Goal: Transaction & Acquisition: Book appointment/travel/reservation

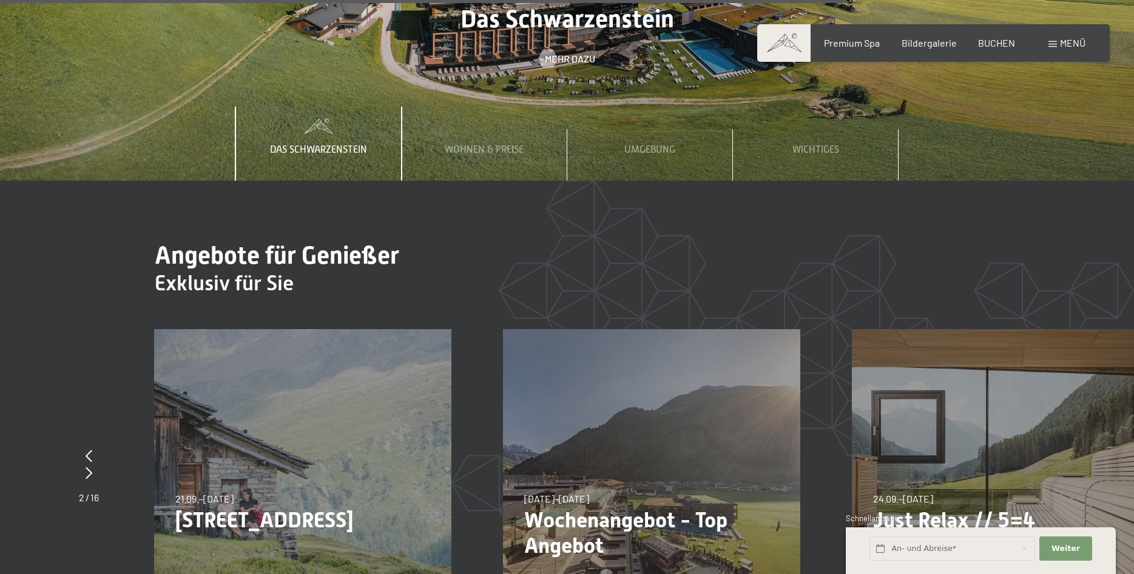
scroll to position [4826, 0]
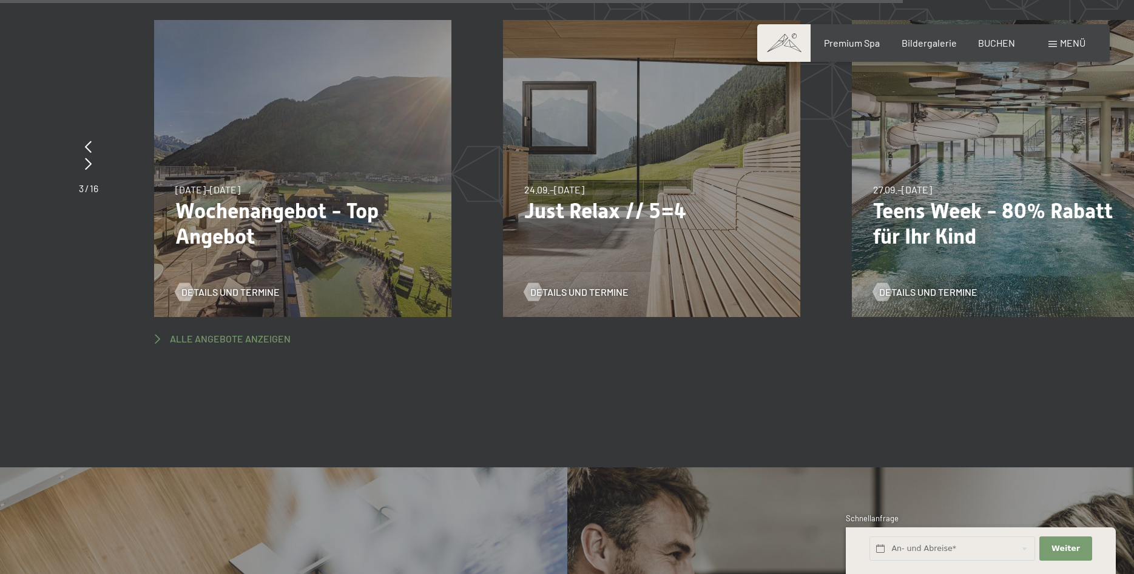
click at [246, 332] on span "Alle Angebote anzeigen" at bounding box center [230, 338] width 121 height 13
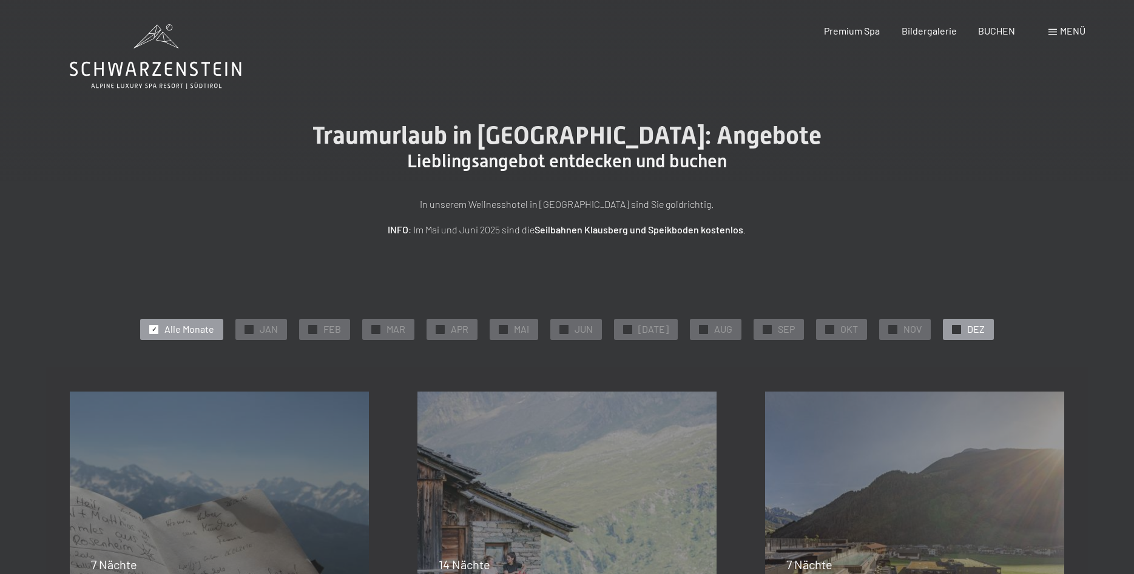
click at [967, 325] on span "DEZ" at bounding box center [976, 329] width 18 height 13
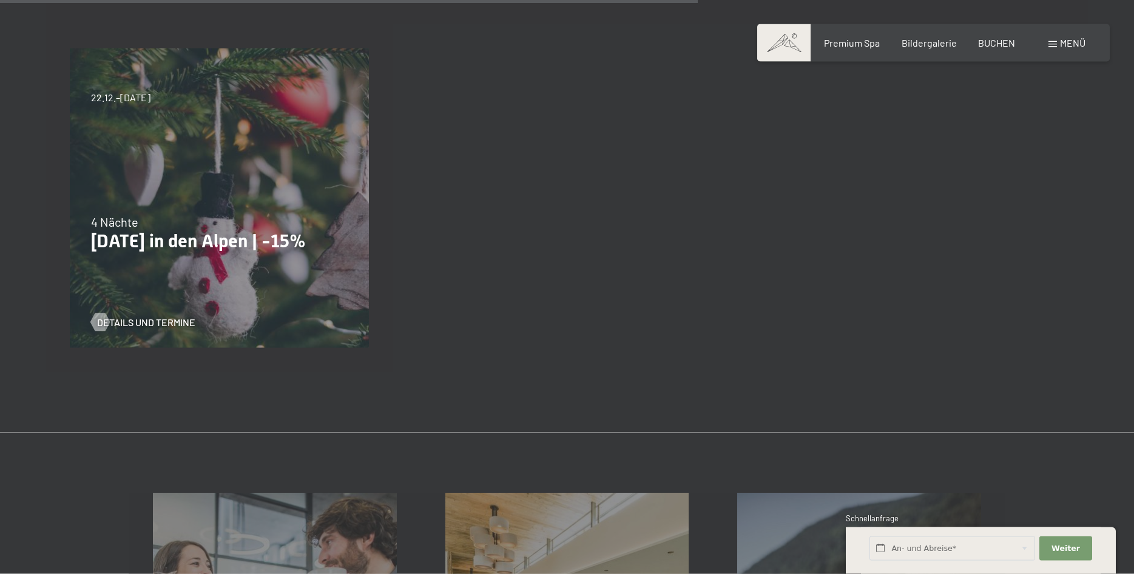
scroll to position [1052, 0]
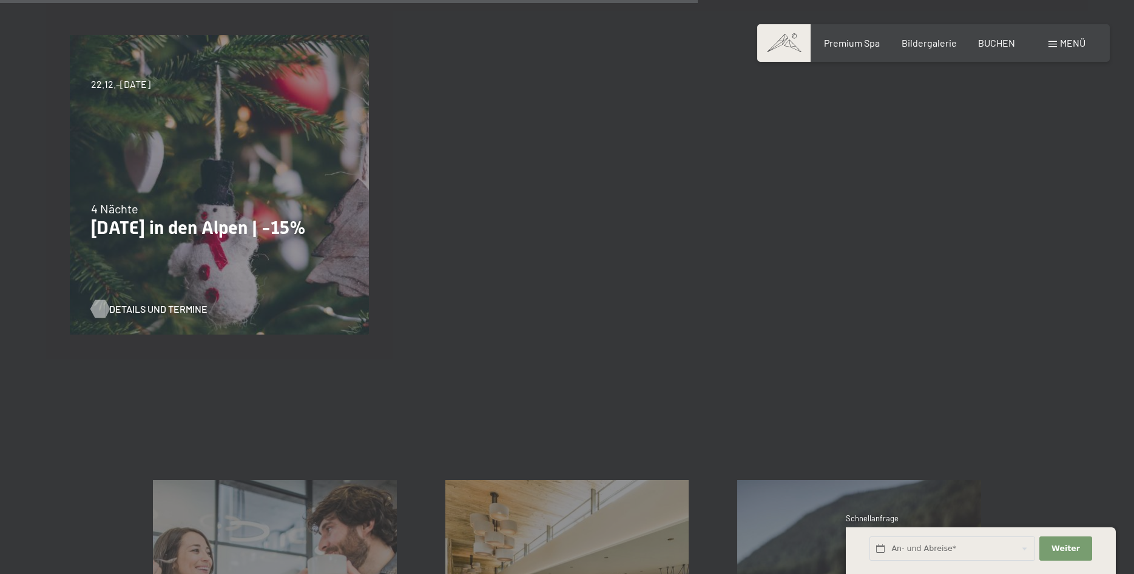
click at [133, 306] on span "Details und Termine" at bounding box center [158, 309] width 98 height 13
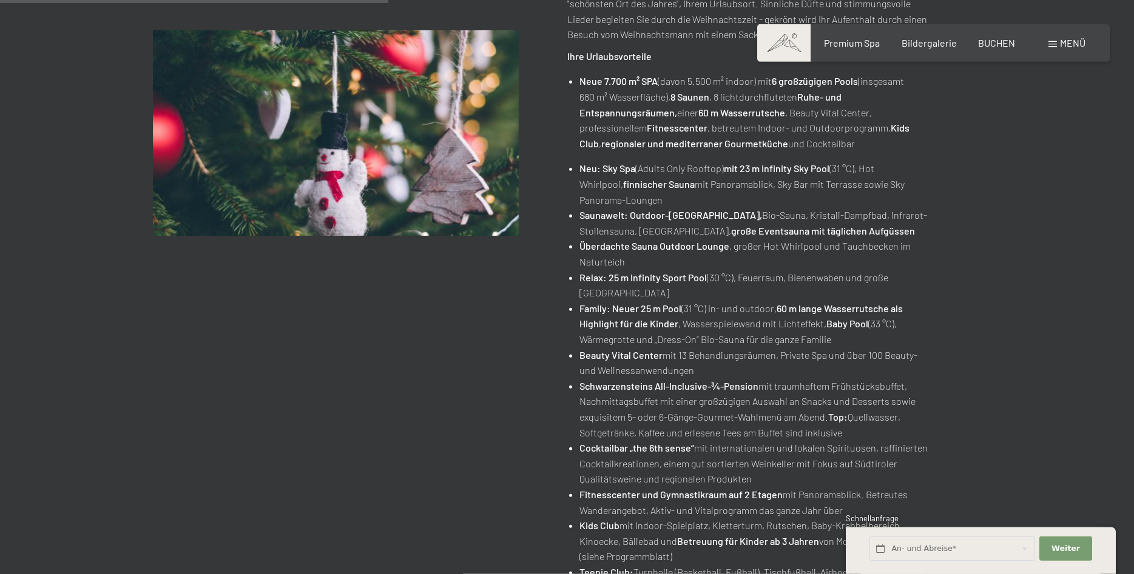
scroll to position [247, 0]
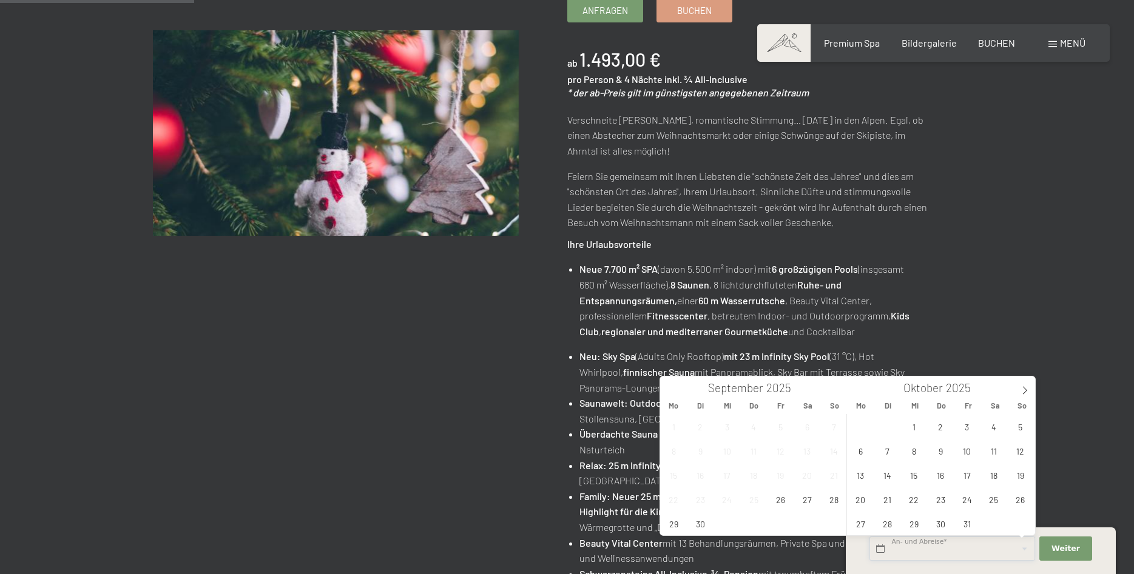
click at [943, 551] on input "text" at bounding box center [952, 549] width 166 height 25
click at [1023, 388] on icon at bounding box center [1024, 390] width 8 height 8
click at [858, 498] on span "22" at bounding box center [861, 500] width 24 height 24
click at [969, 500] on span "26" at bounding box center [967, 500] width 24 height 24
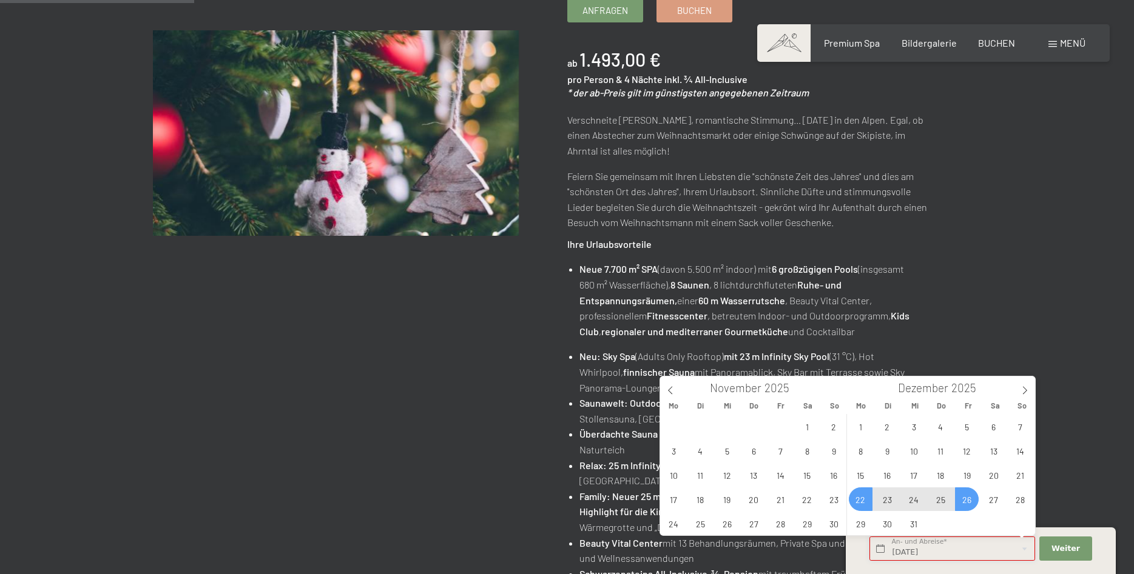
type input "Mo. 22.12.2025 - Fr. 26.12.2025"
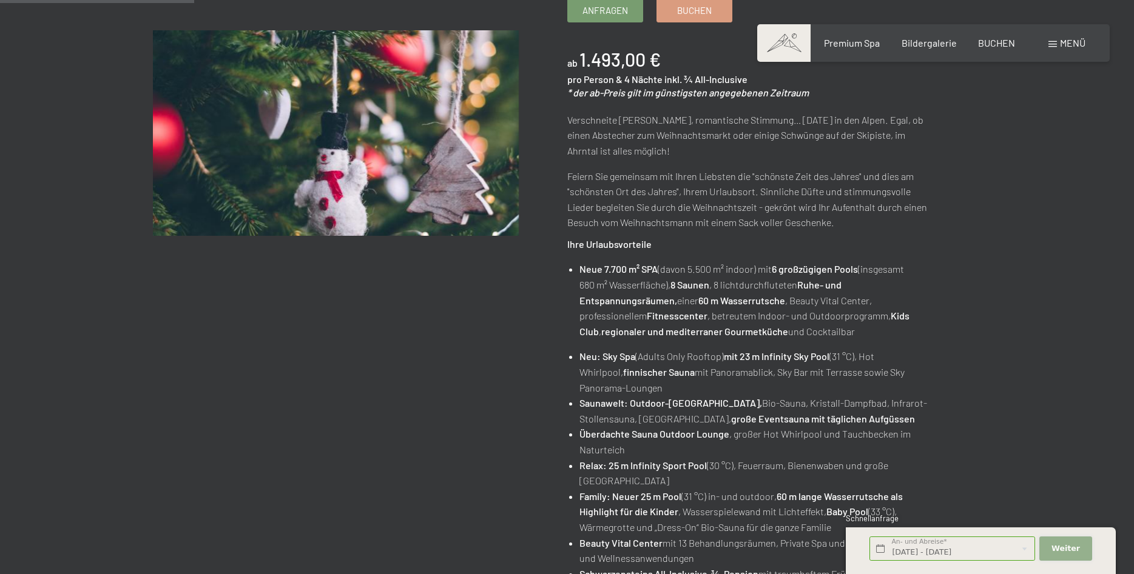
click at [1066, 548] on span "Weiter" at bounding box center [1065, 548] width 29 height 11
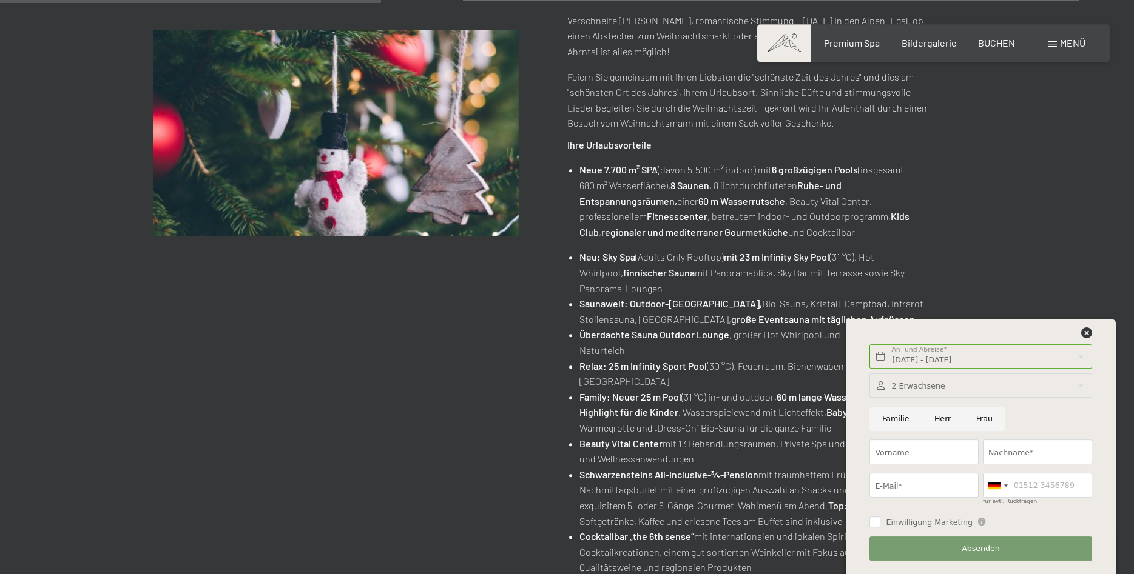
scroll to position [495, 0]
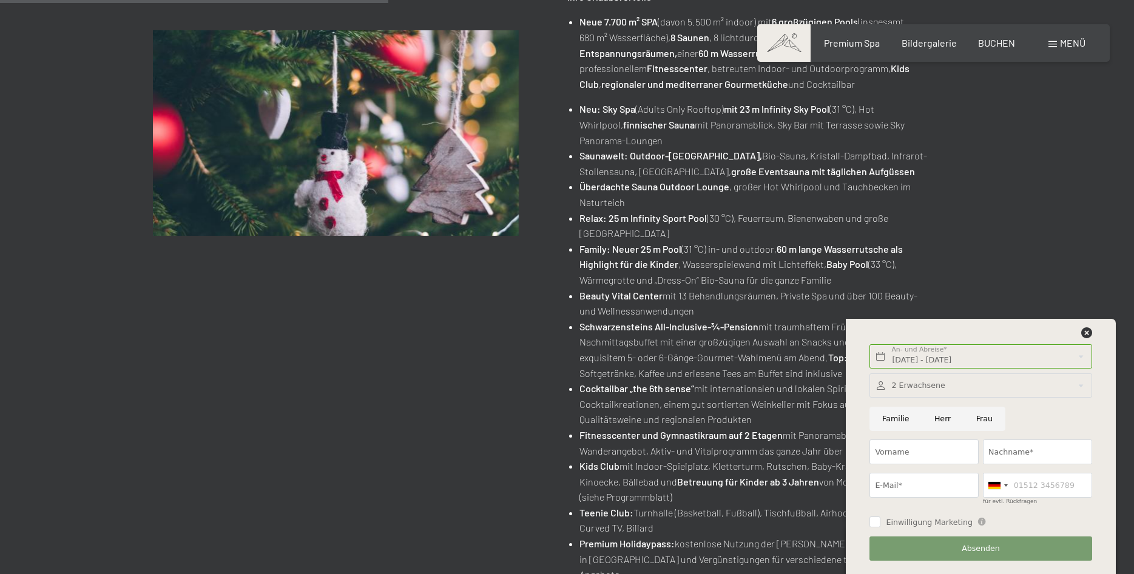
click at [881, 415] on input "Familie" at bounding box center [895, 419] width 52 height 25
radio input "true"
click at [980, 42] on span "BUCHEN" at bounding box center [996, 41] width 37 height 12
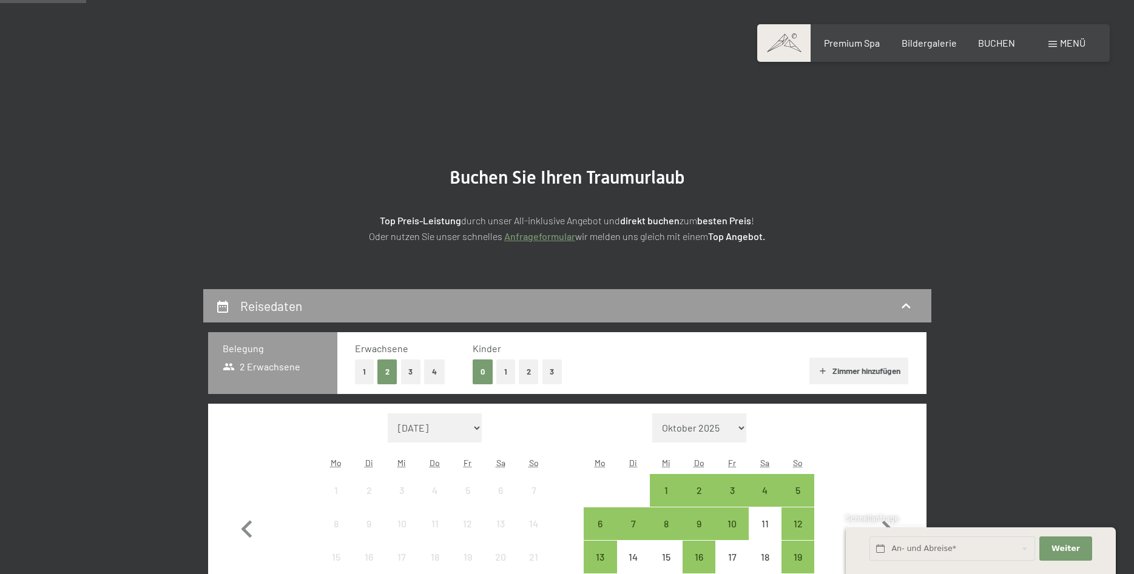
scroll to position [309, 0]
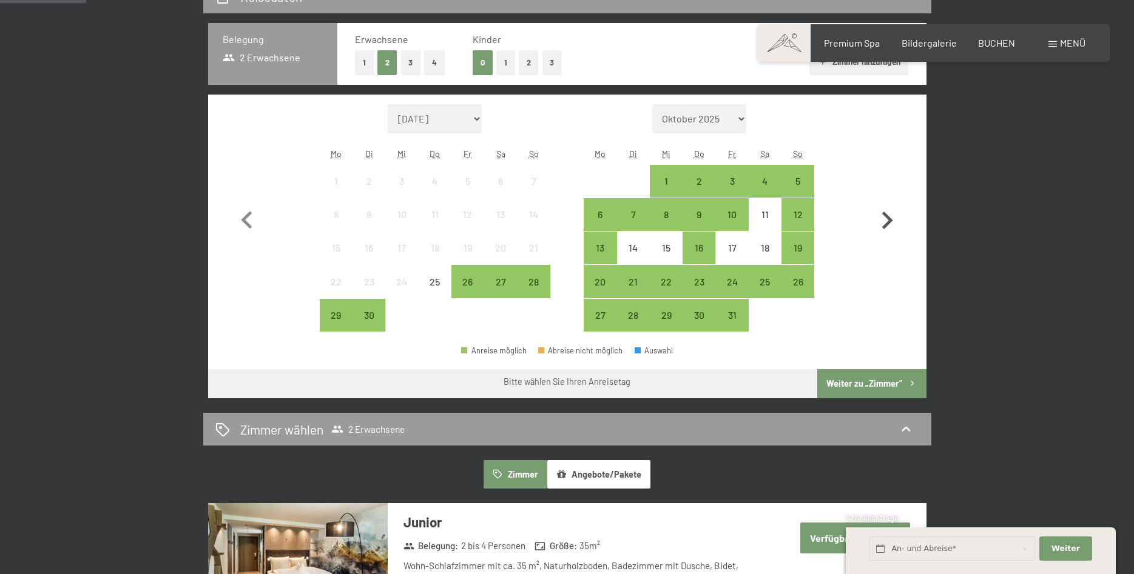
click at [889, 220] on icon "button" at bounding box center [887, 221] width 11 height 18
select select "[DATE]"
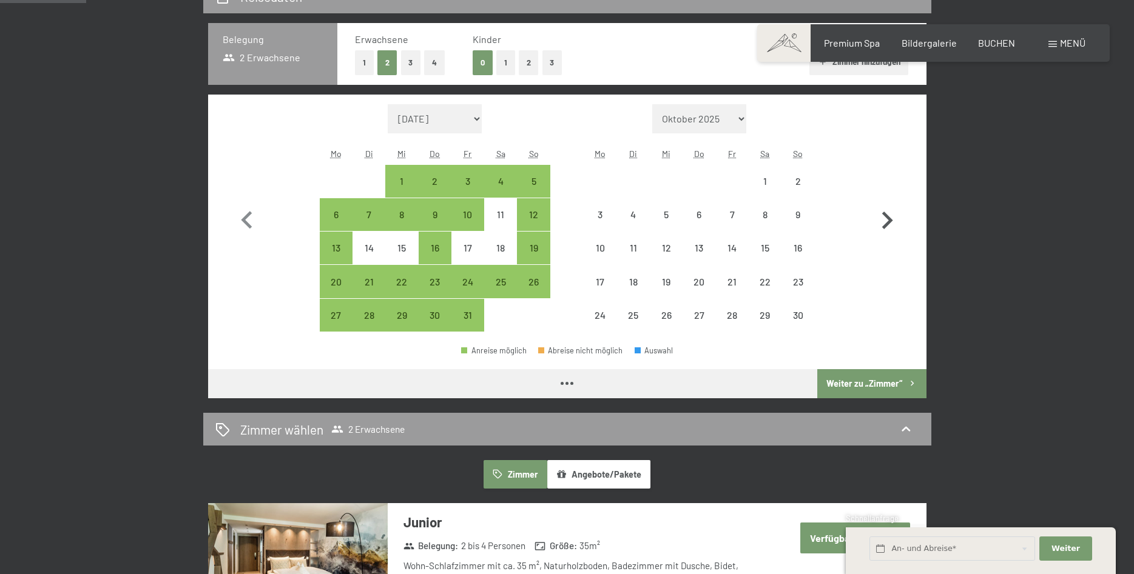
click at [889, 220] on icon "button" at bounding box center [887, 221] width 11 height 18
select select "[DATE]"
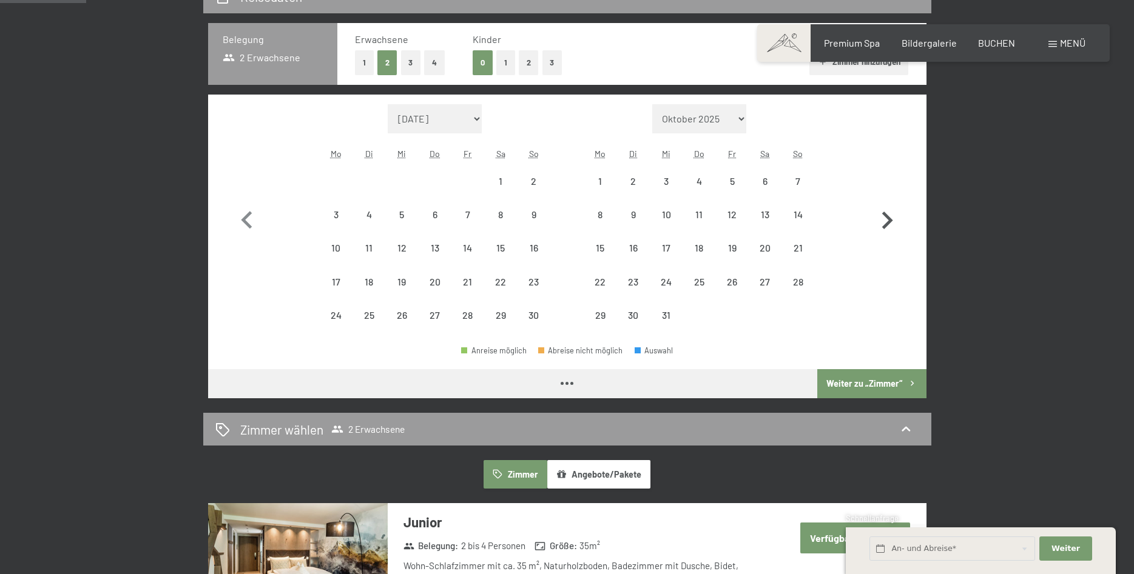
select select "[DATE]"
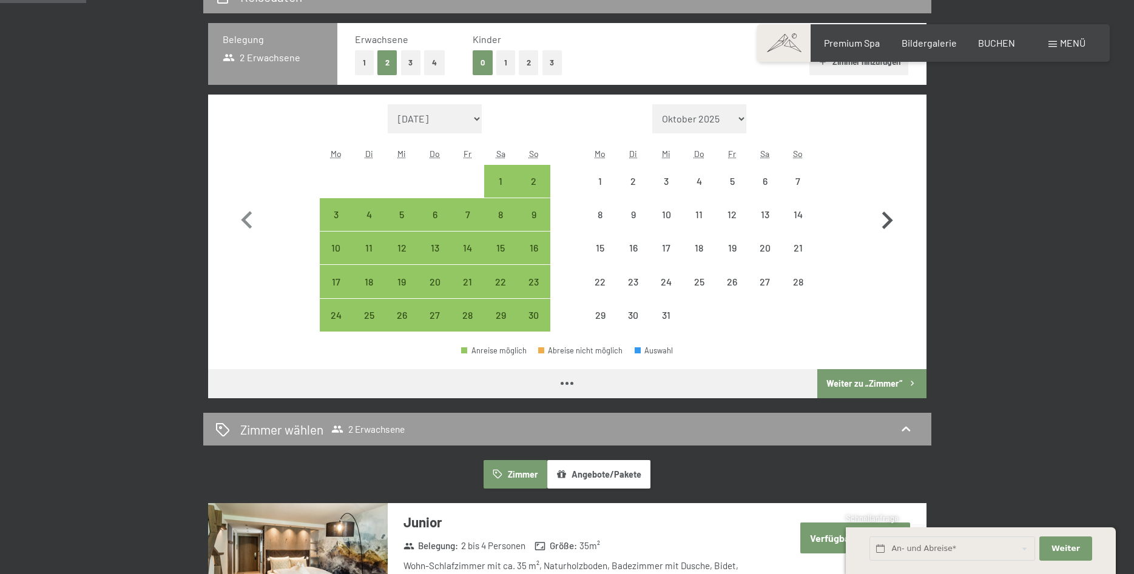
select select "[DATE]"
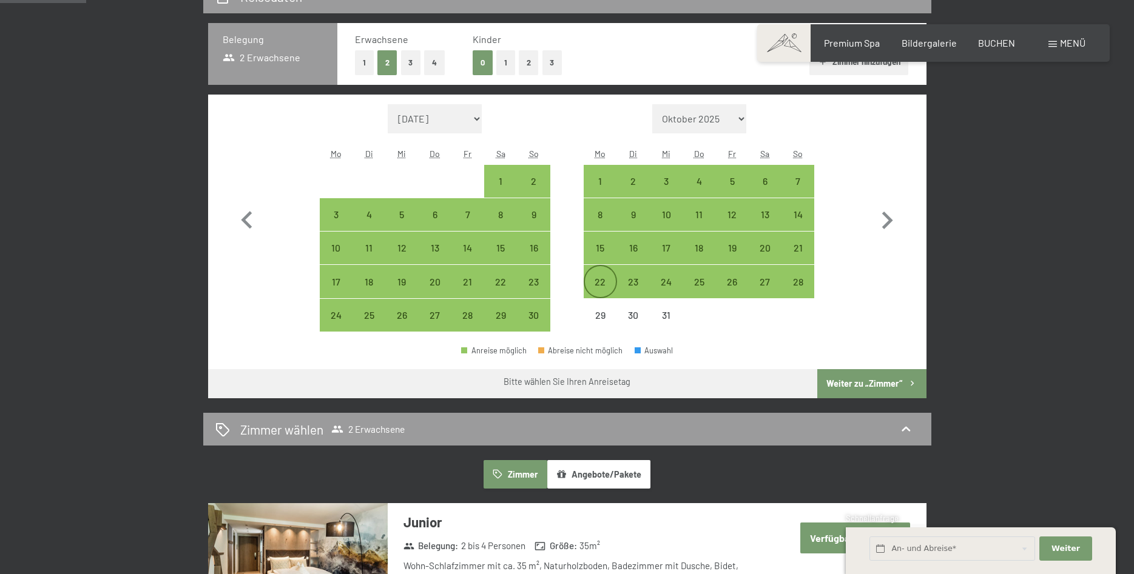
click at [597, 284] on div "22" at bounding box center [600, 292] width 30 height 30
select select "[DATE]"
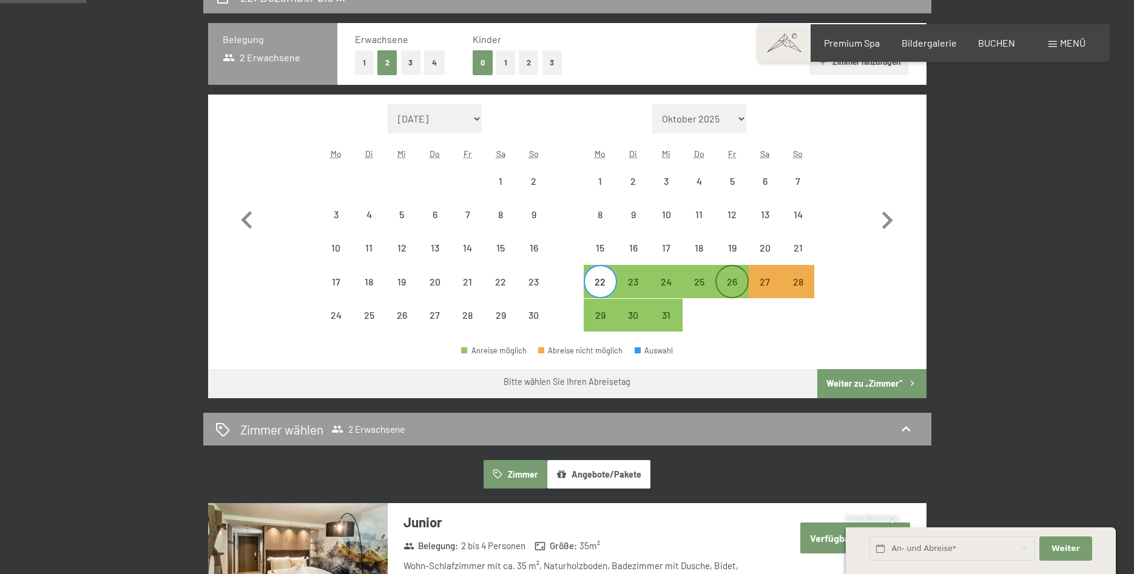
click at [727, 281] on div "26" at bounding box center [731, 292] width 30 height 30
select select "[DATE]"
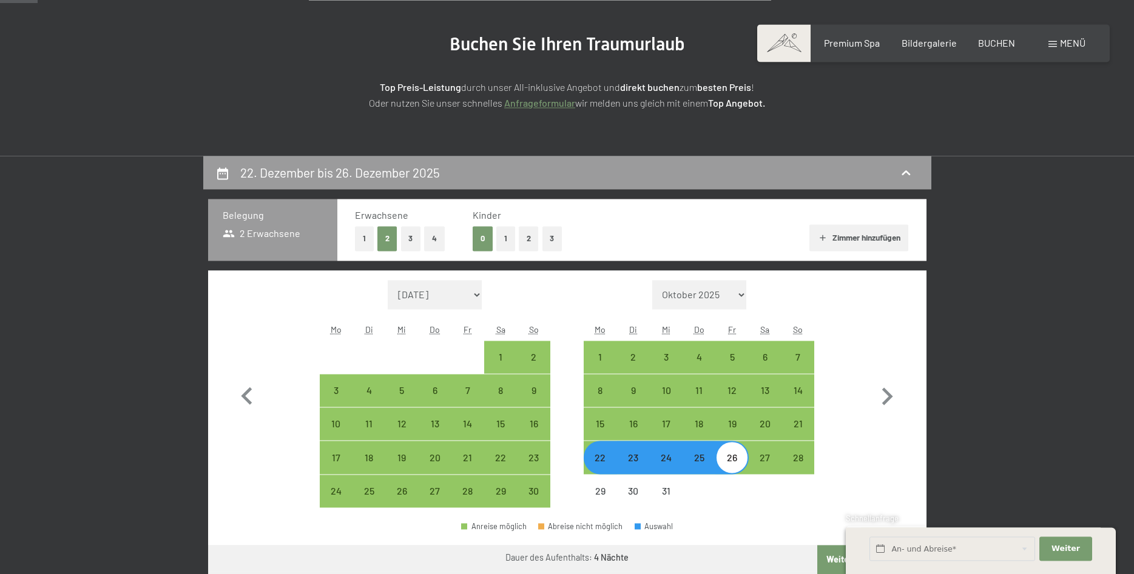
scroll to position [124, 0]
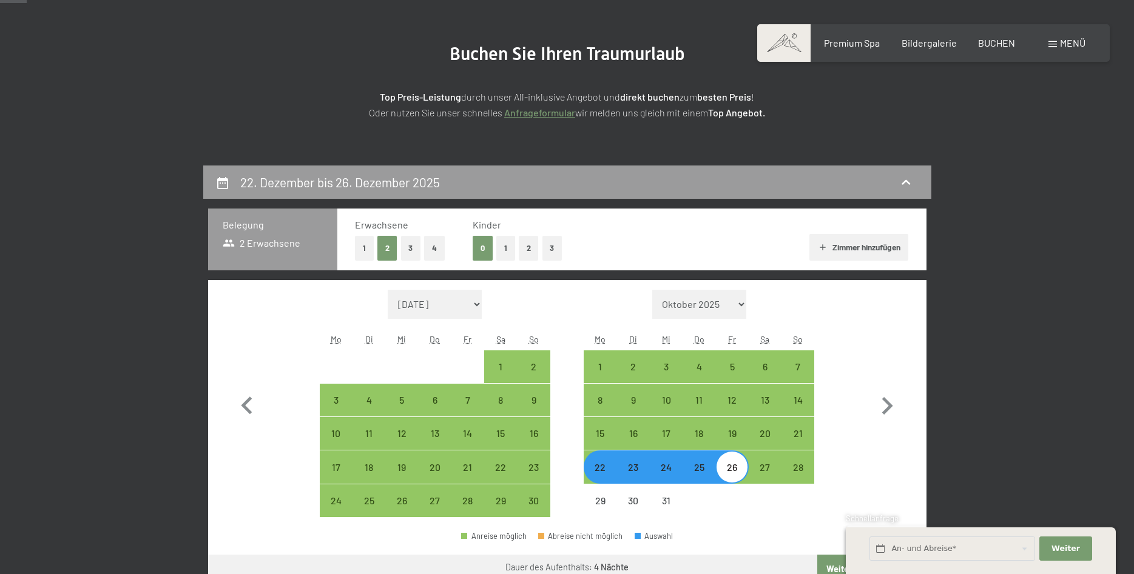
click at [853, 248] on button "Zimmer hinzufügen" at bounding box center [858, 247] width 99 height 27
select select "[DATE]"
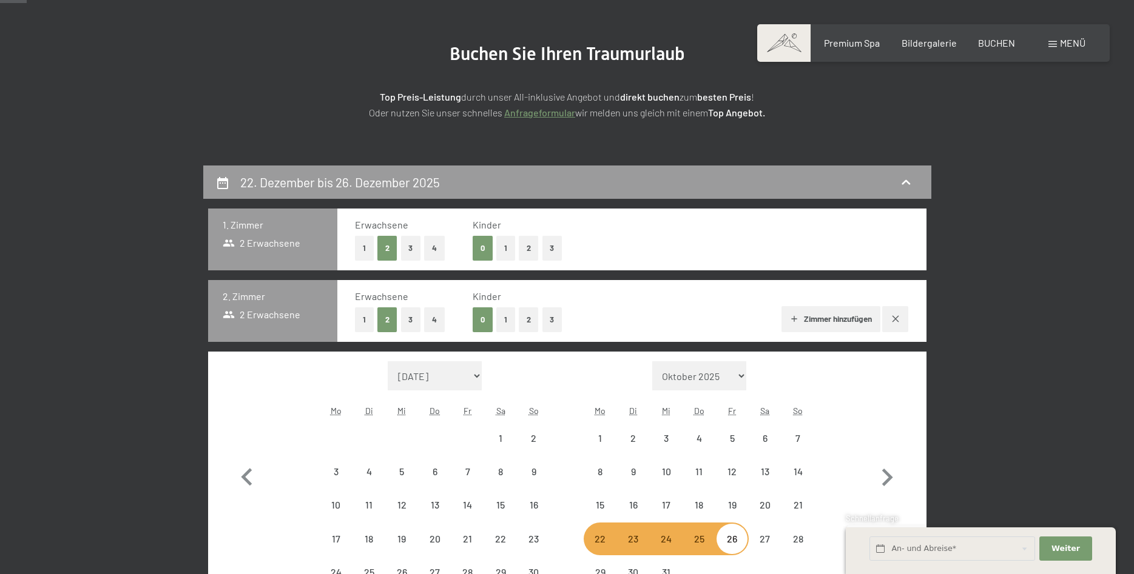
select select "[DATE]"
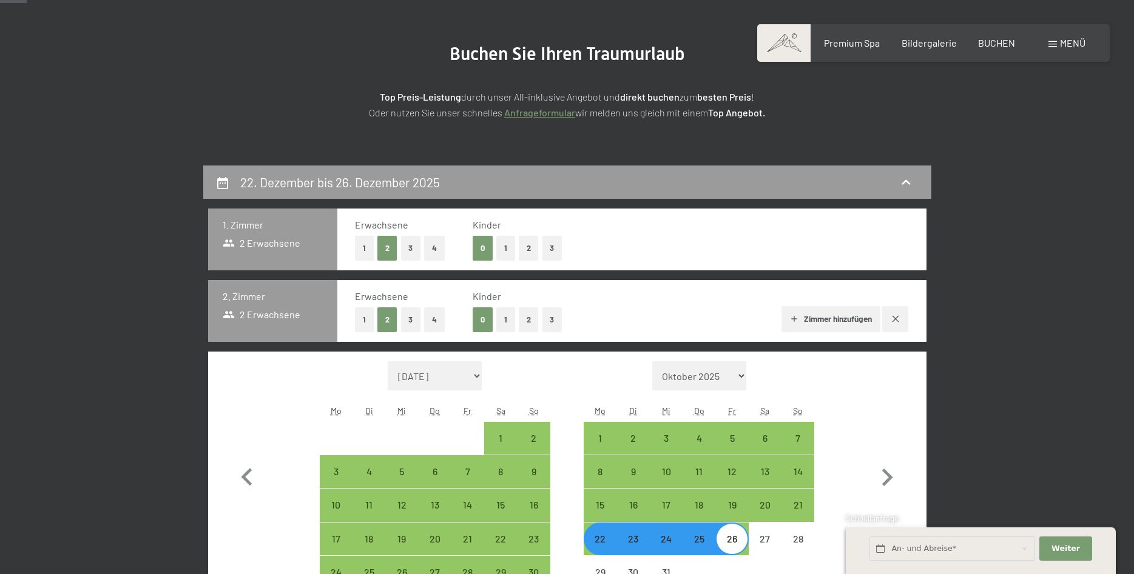
click at [504, 320] on span "Einwilligung Marketing*" at bounding box center [501, 323] width 100 height 12
click at [445, 320] on input "Einwilligung Marketing*" at bounding box center [438, 323] width 12 height 12
checkbox input "false"
click at [362, 318] on button "1" at bounding box center [364, 320] width 19 height 25
select select "[DATE]"
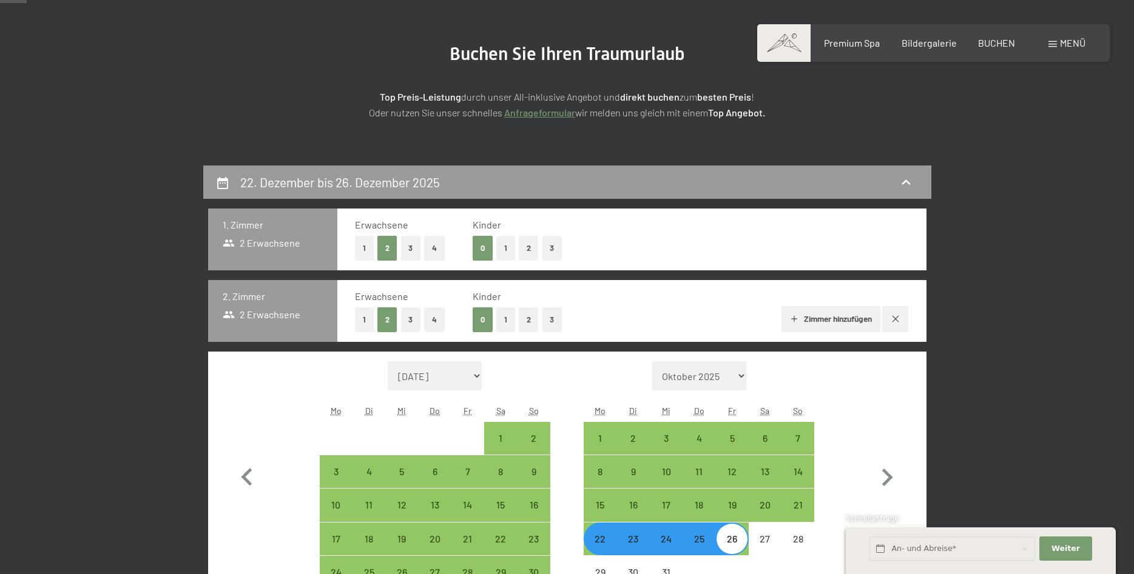
select select "[DATE]"
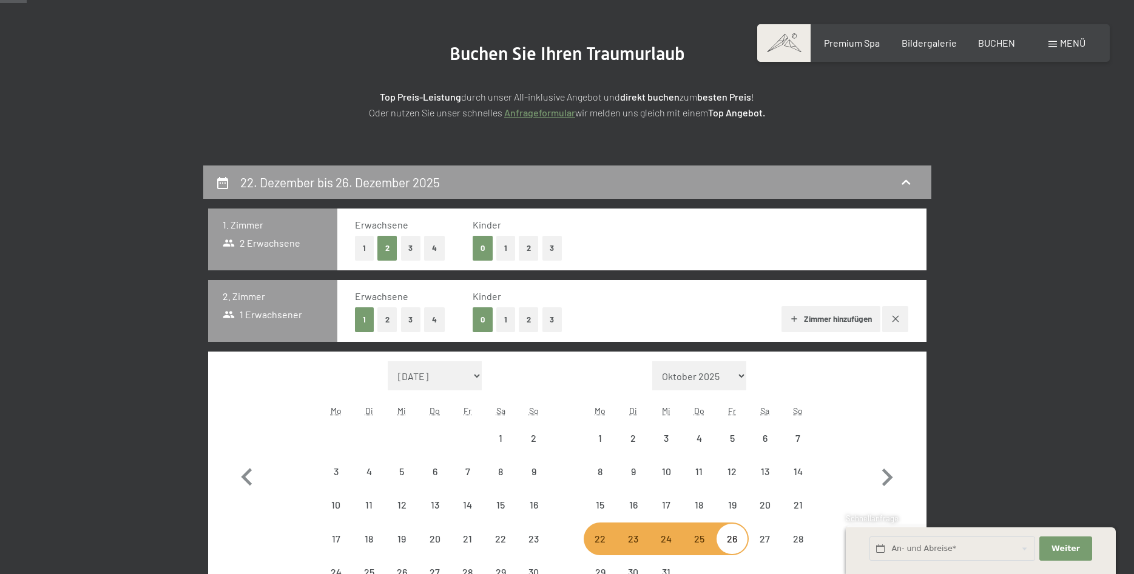
select select "[DATE]"
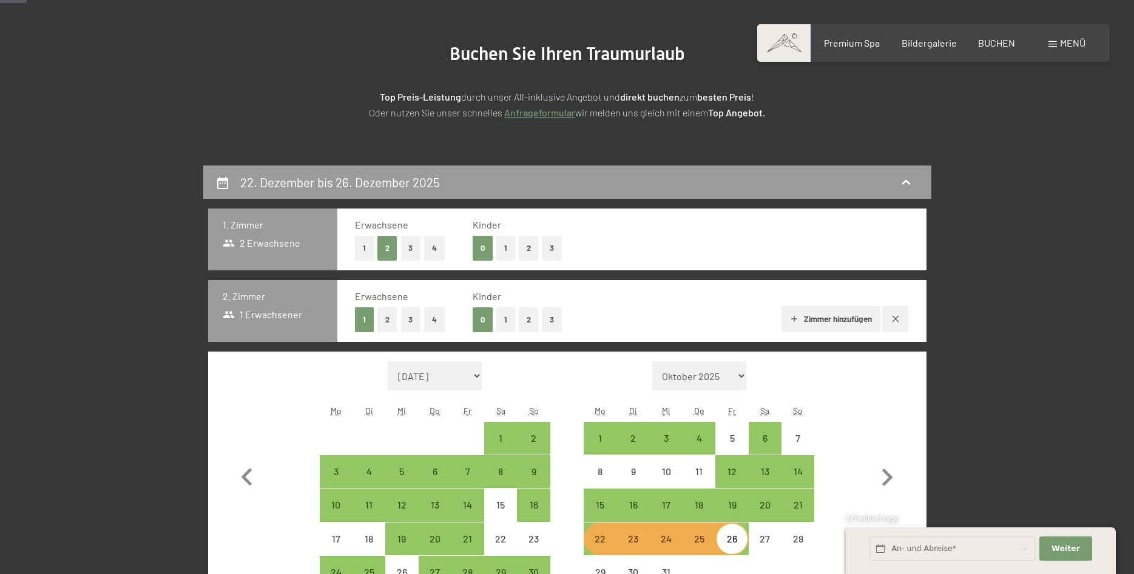
click at [506, 320] on span "Einwilligung Marketing*" at bounding box center [501, 323] width 100 height 12
click at [445, 320] on input "Einwilligung Marketing*" at bounding box center [438, 323] width 12 height 12
click at [508, 318] on span "Einwilligung Marketing*" at bounding box center [501, 323] width 100 height 12
click at [445, 318] on input "Einwilligung Marketing*" at bounding box center [438, 323] width 12 height 12
click at [508, 318] on span "Einwilligung Marketing*" at bounding box center [501, 323] width 100 height 12
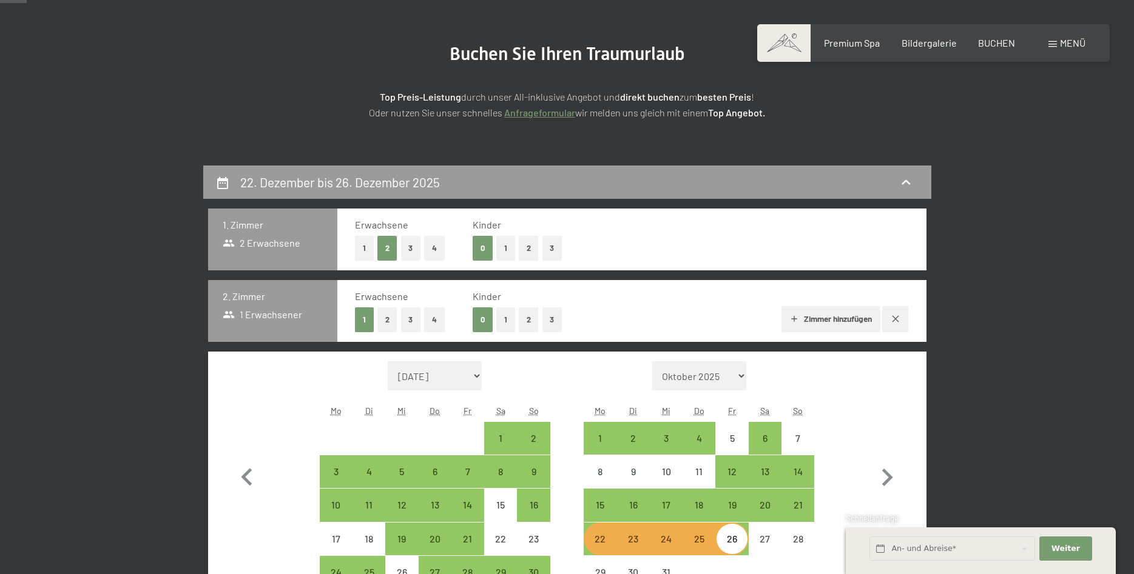
click at [445, 318] on input "Einwilligung Marketing*" at bounding box center [438, 323] width 12 height 12
checkbox input "false"
click at [510, 247] on button "1" at bounding box center [505, 248] width 19 height 25
select select "[DATE]"
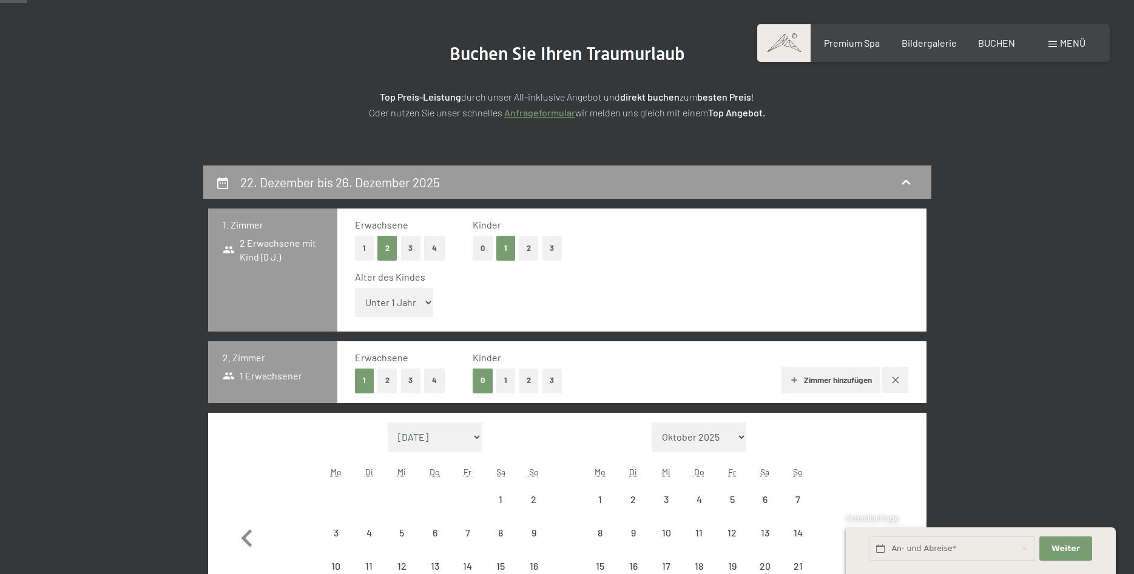
select select "[DATE]"
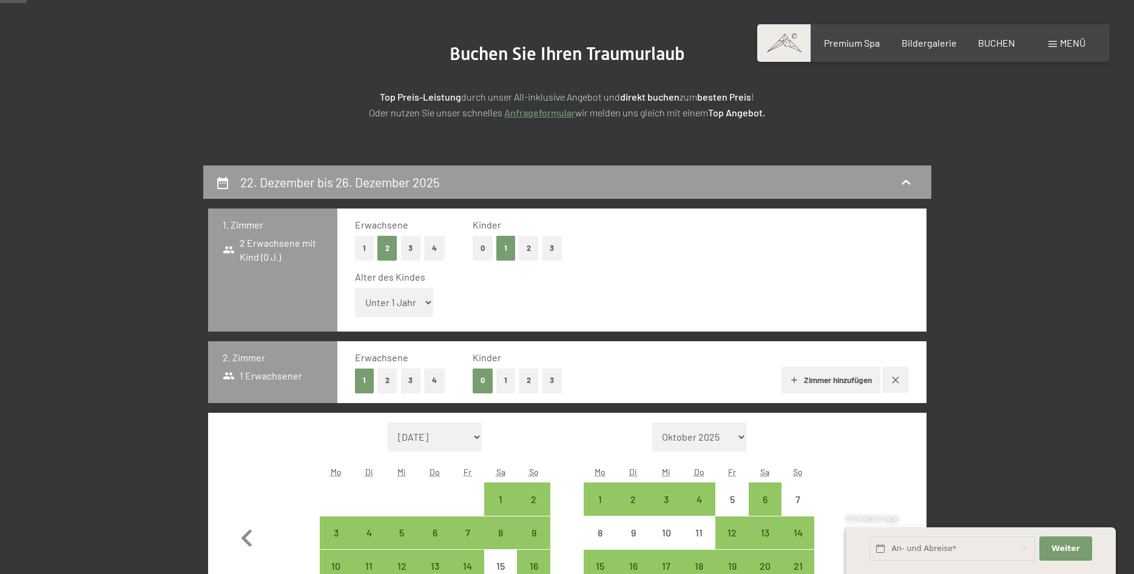
click at [388, 378] on button "2" at bounding box center [387, 381] width 20 height 25
select select "[DATE]"
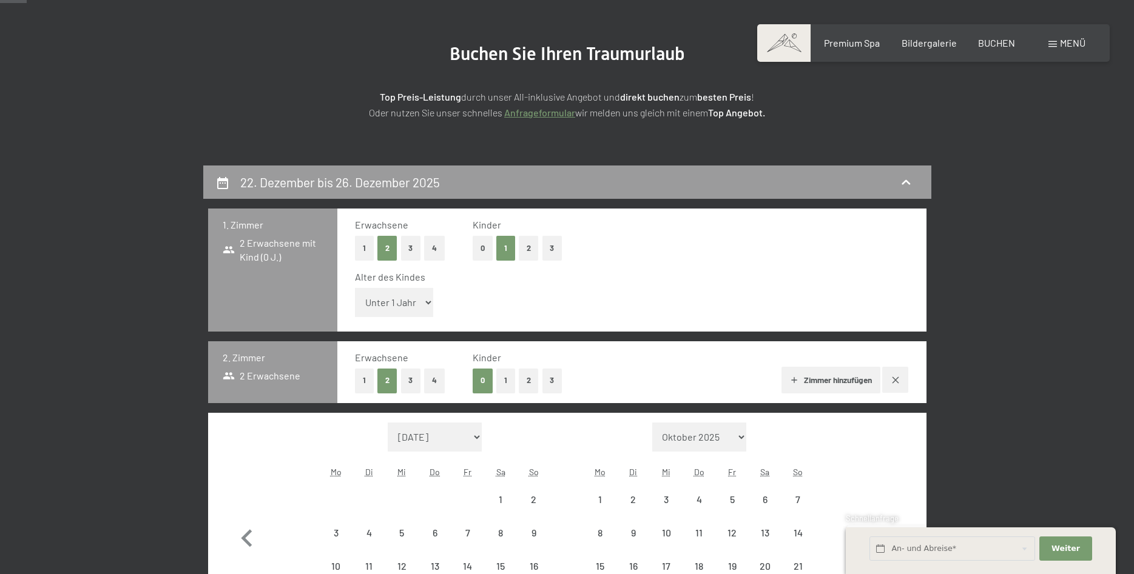
click at [355, 288] on select "Unter 1 Jahr 1 Jahr 2 Jahre 3 Jahre 4 Jahre 5 Jahre 6 Jahre 7 Jahre 8 Jahre 9 J…" at bounding box center [394, 302] width 79 height 29
select select "[DATE]"
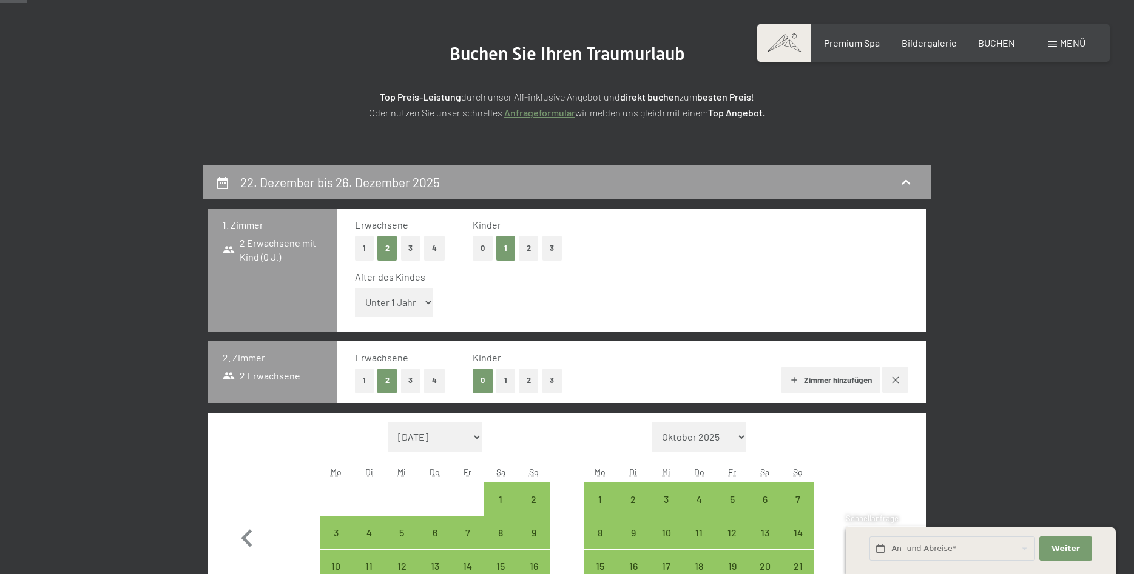
select select "14"
click option "14 Jahre" at bounding box center [0, 0] width 0 height 0
select select "[DATE]"
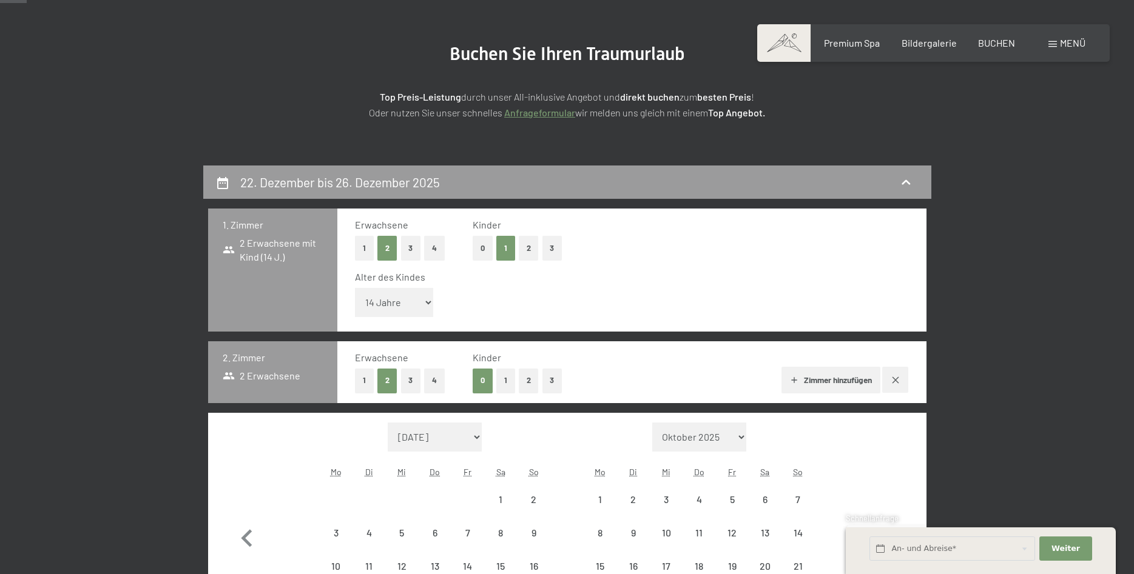
click at [366, 252] on button "1" at bounding box center [364, 248] width 19 height 25
select select "[DATE]"
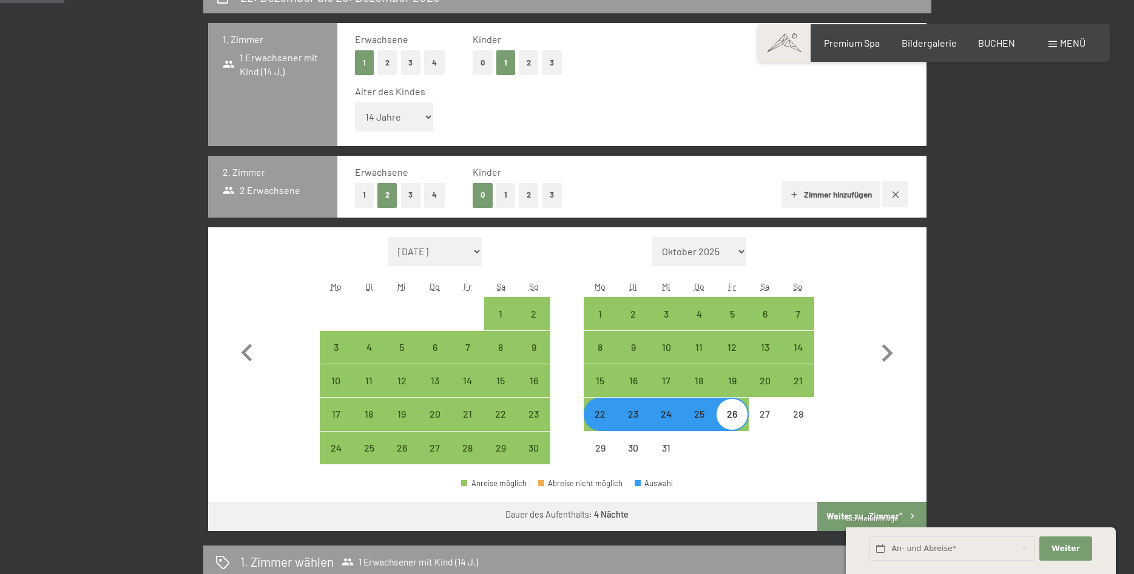
select select "[DATE]"
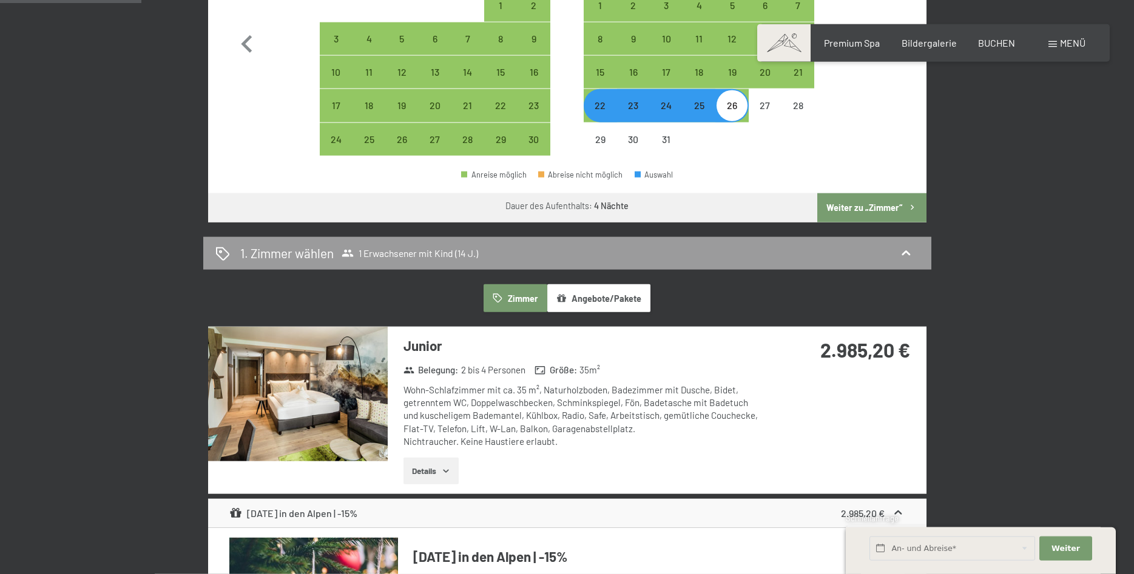
scroll to position [681, 0]
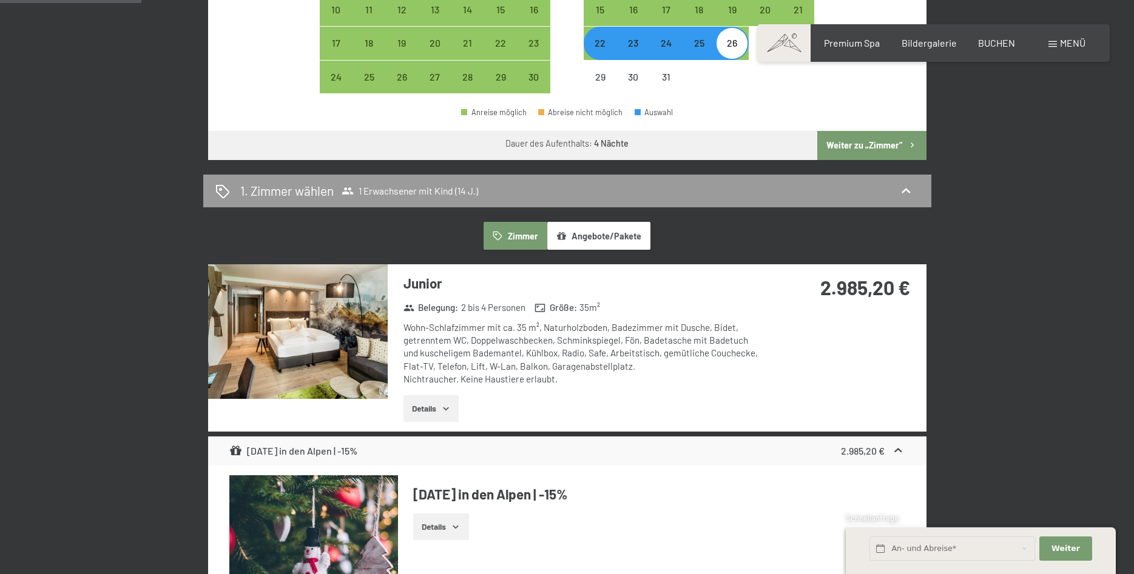
click at [882, 145] on button "Weiter zu „Zimmer“" at bounding box center [871, 145] width 109 height 29
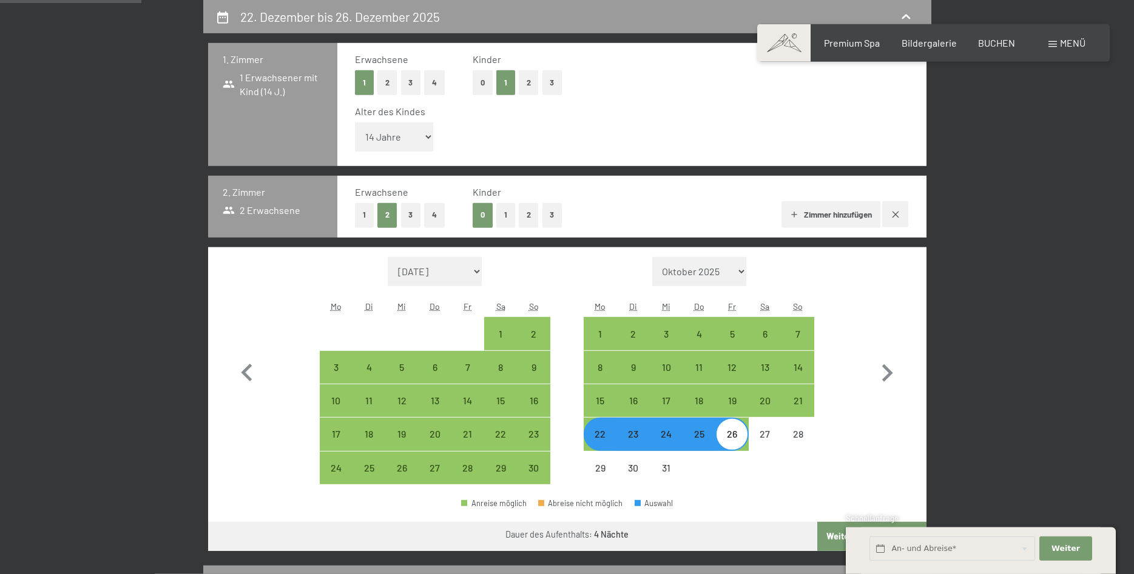
select select "[DATE]"
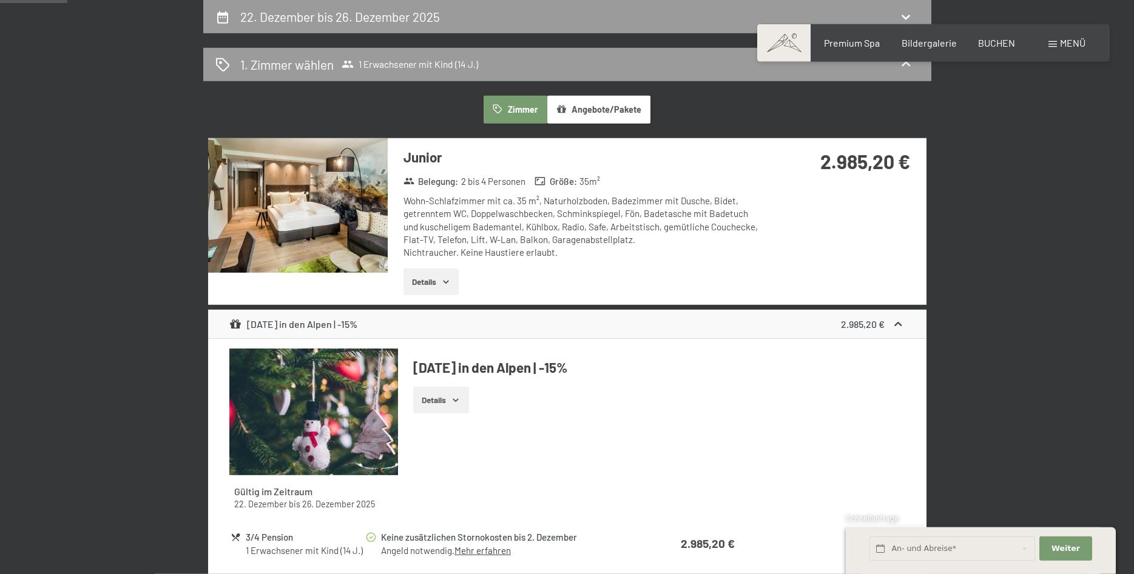
scroll to position [413, 0]
